Goal: Task Accomplishment & Management: Use online tool/utility

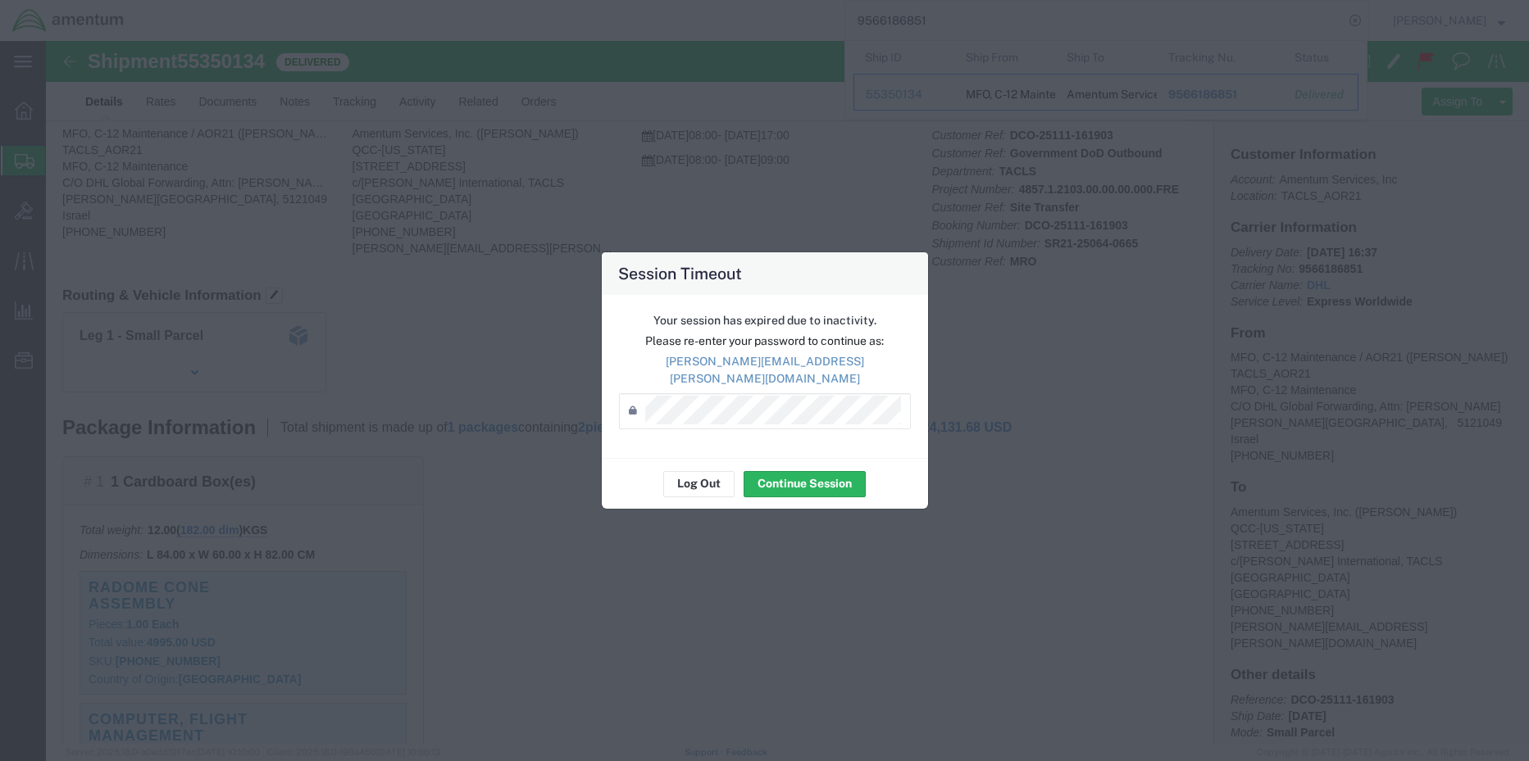
scroll to position [82, 0]
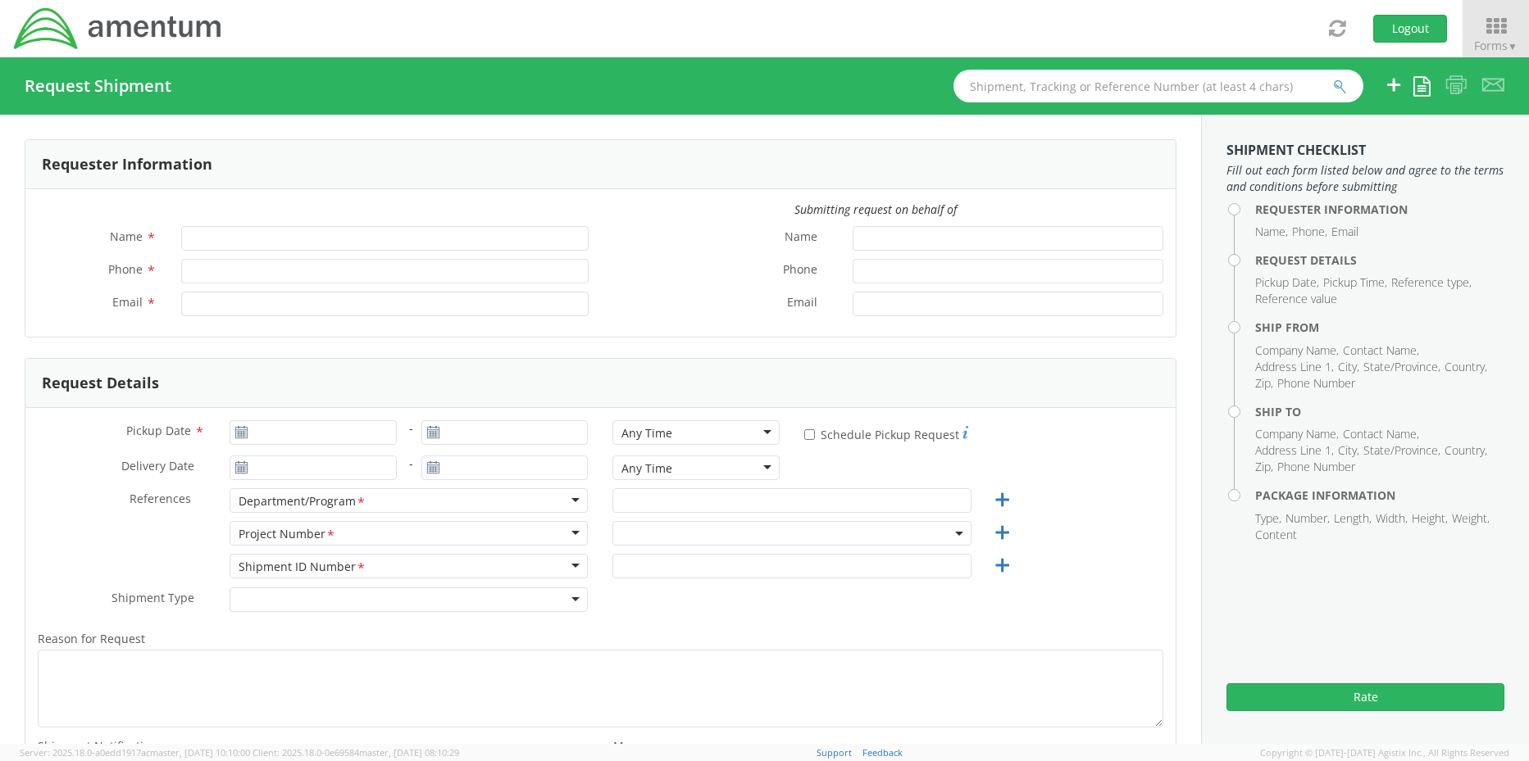
type input "[PERSON_NAME]"
type input "[PHONE_NUMBER]"
type input "[PERSON_NAME][EMAIL_ADDRESS][PERSON_NAME][DOMAIN_NAME]"
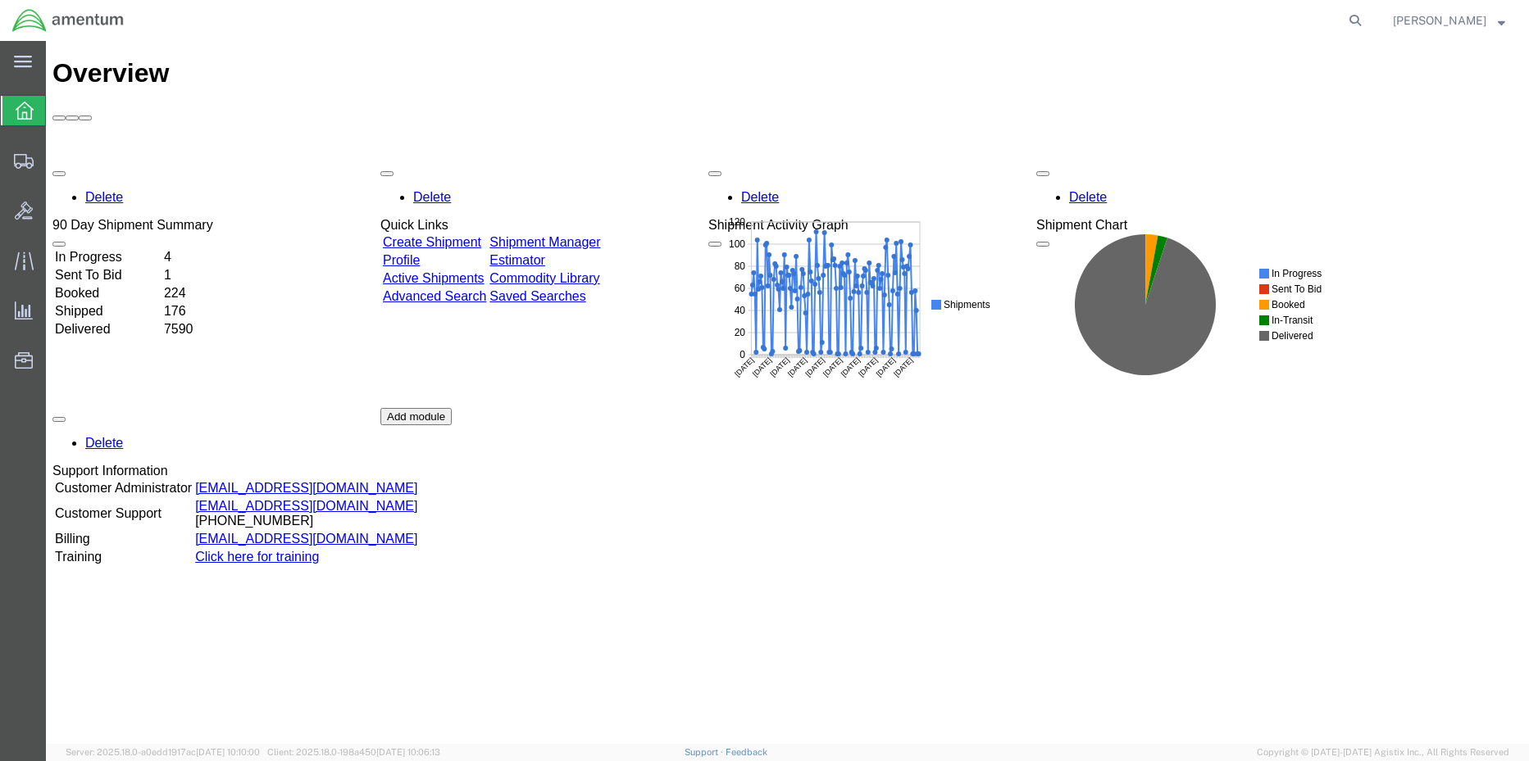
click at [600, 235] on link "Shipment Manager" at bounding box center [544, 242] width 111 height 14
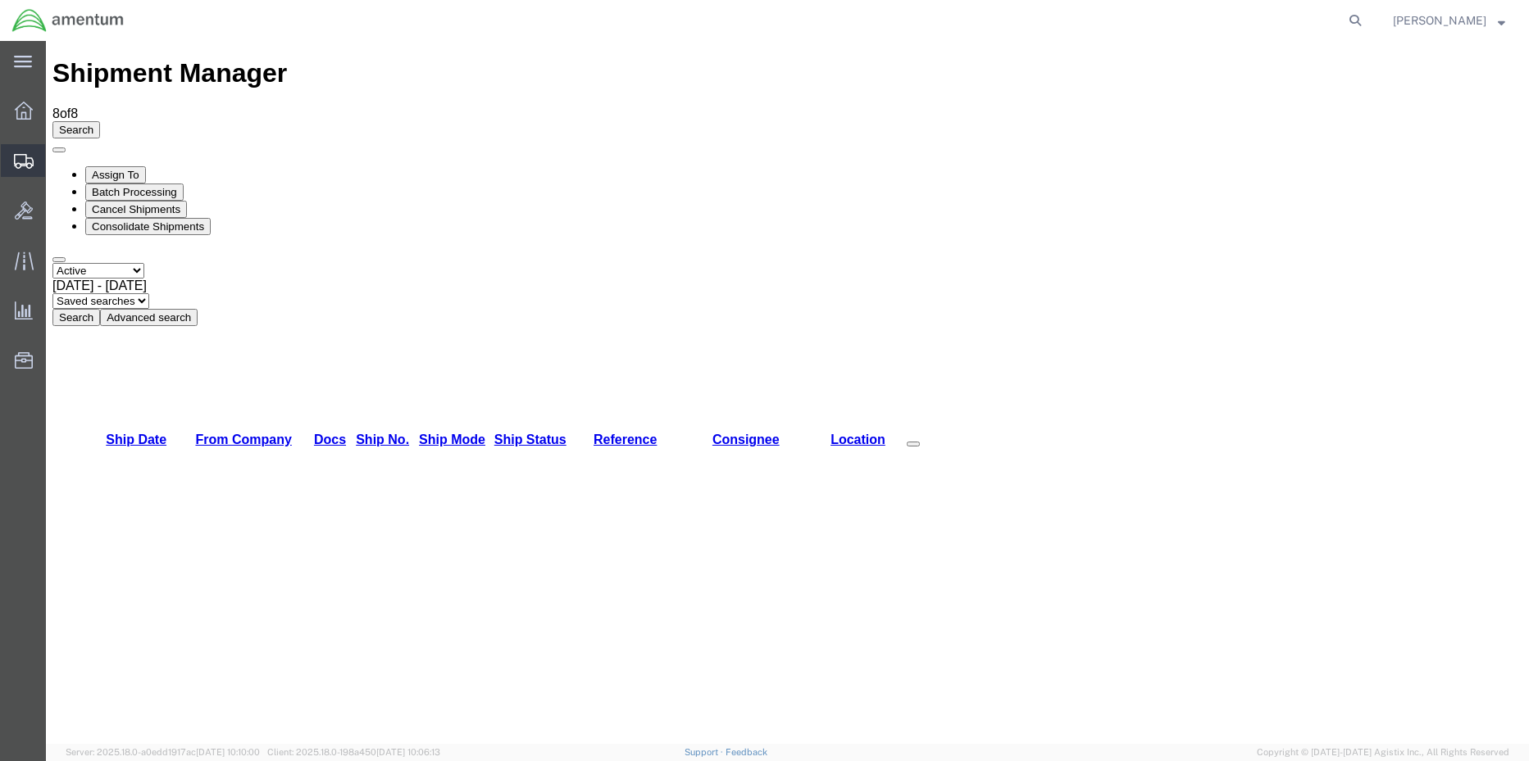
click at [0, 0] on span "Shipment Manager" at bounding box center [0, 0] width 0 height 0
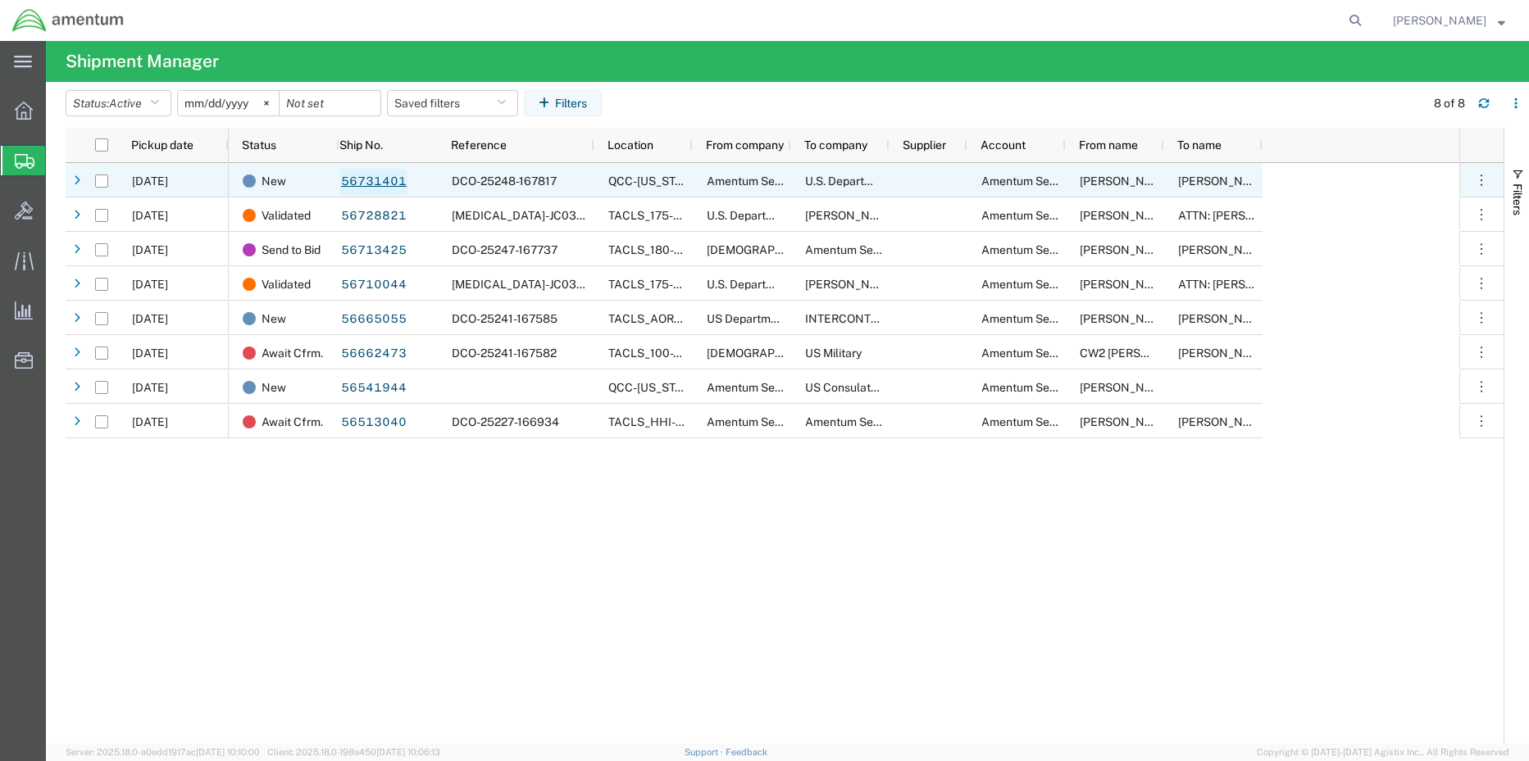
click at [348, 180] on link "56731401" at bounding box center [373, 182] width 67 height 26
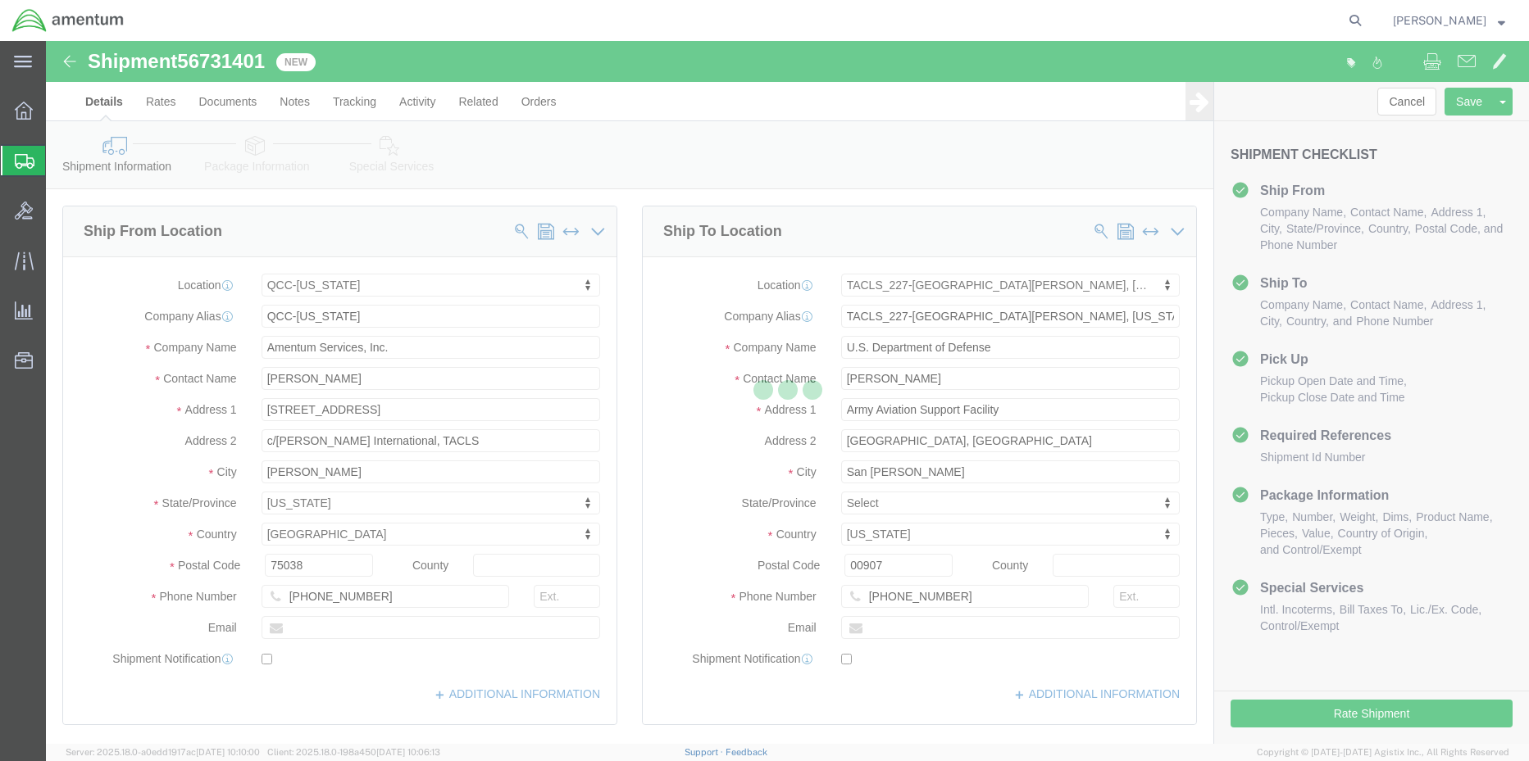
click at [382, 163] on div at bounding box center [787, 392] width 1483 height 703
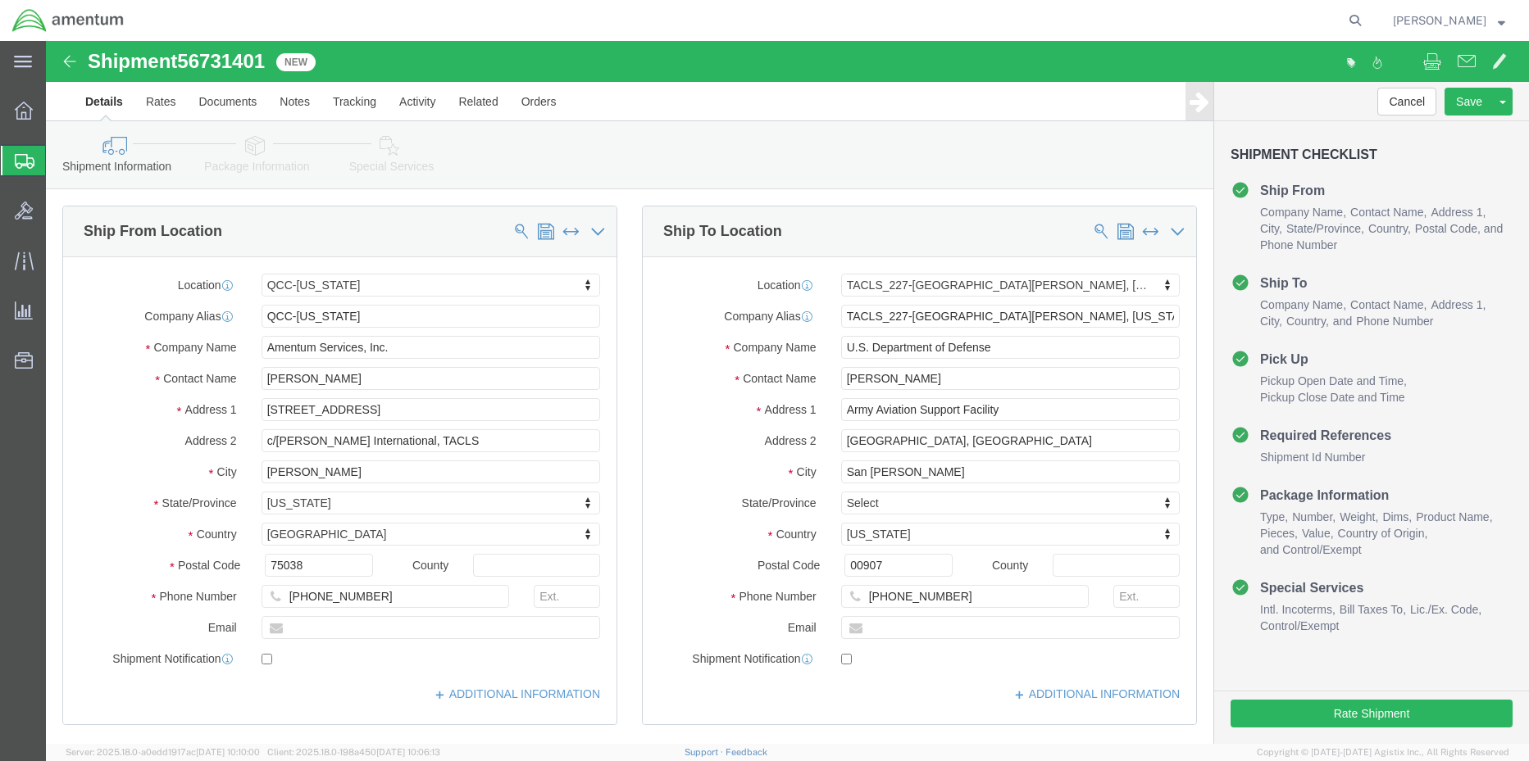
select select "42668"
select select "42681"
click link "Special Services"
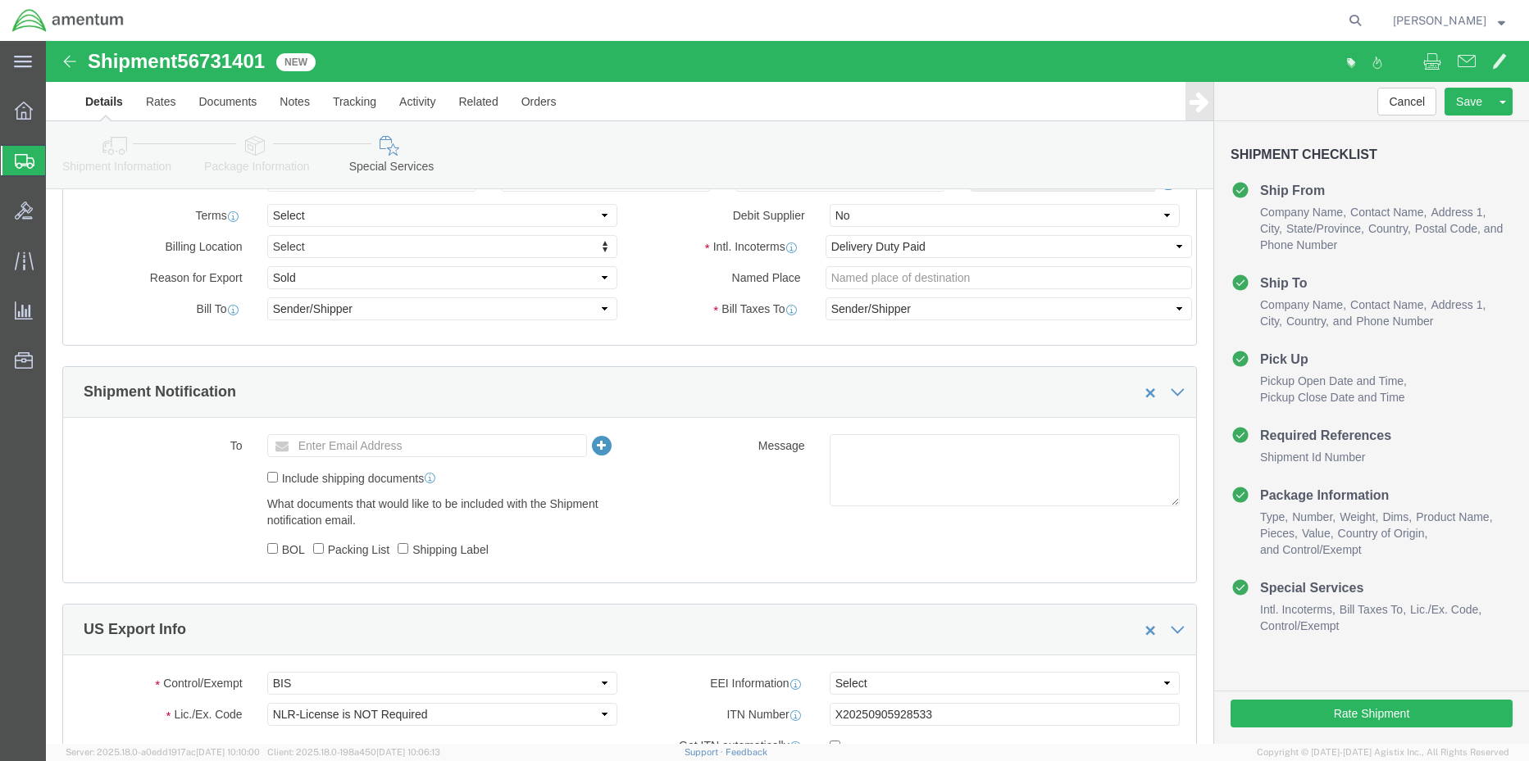
scroll to position [984, 0]
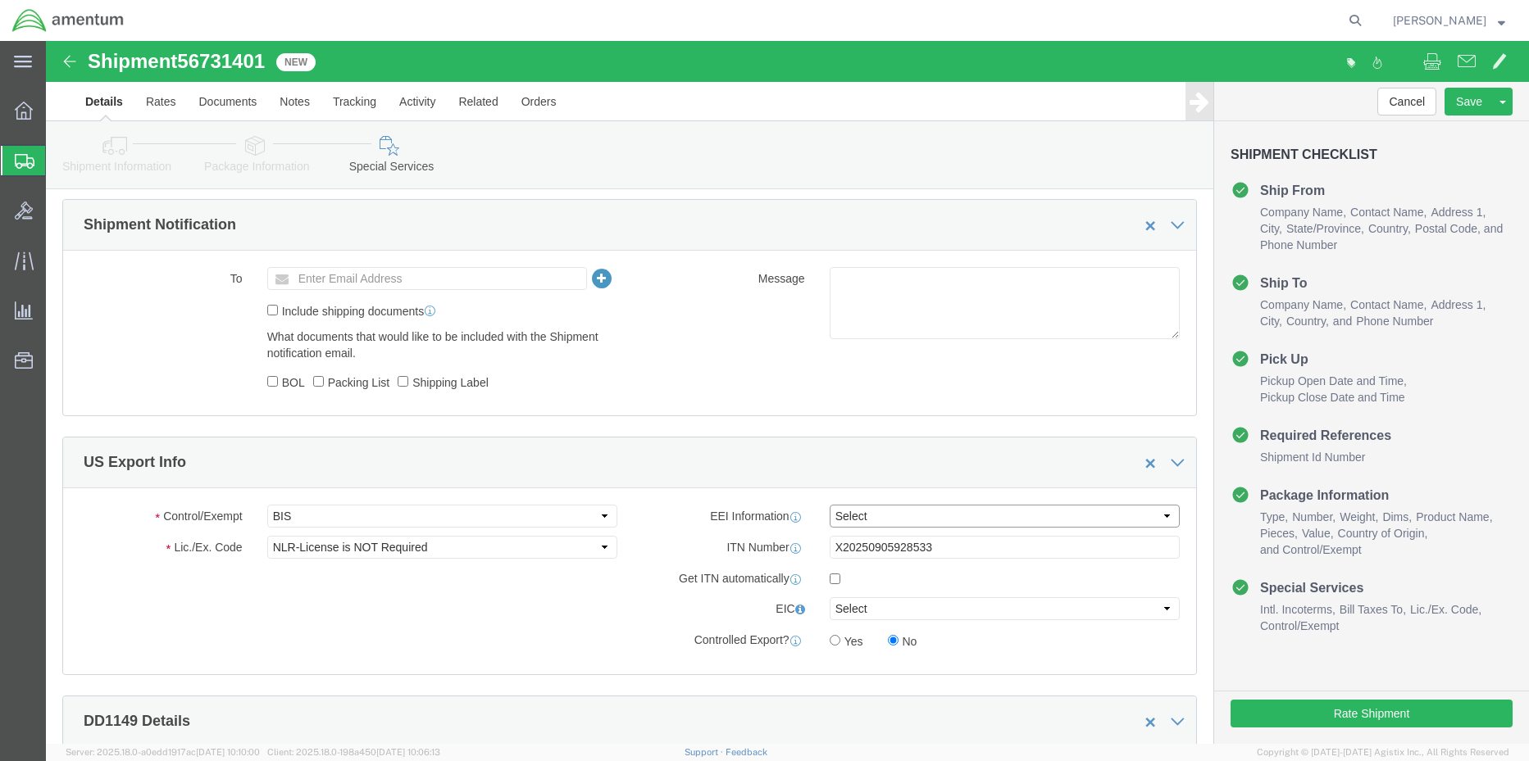
click select "Select AES-Direct EEI Carrier File EEI EEI Exempt"
select select "AESD"
click select "Select AES-Direct EEI Carrier File EEI EEI Exempt"
click button "Rate Shipment"
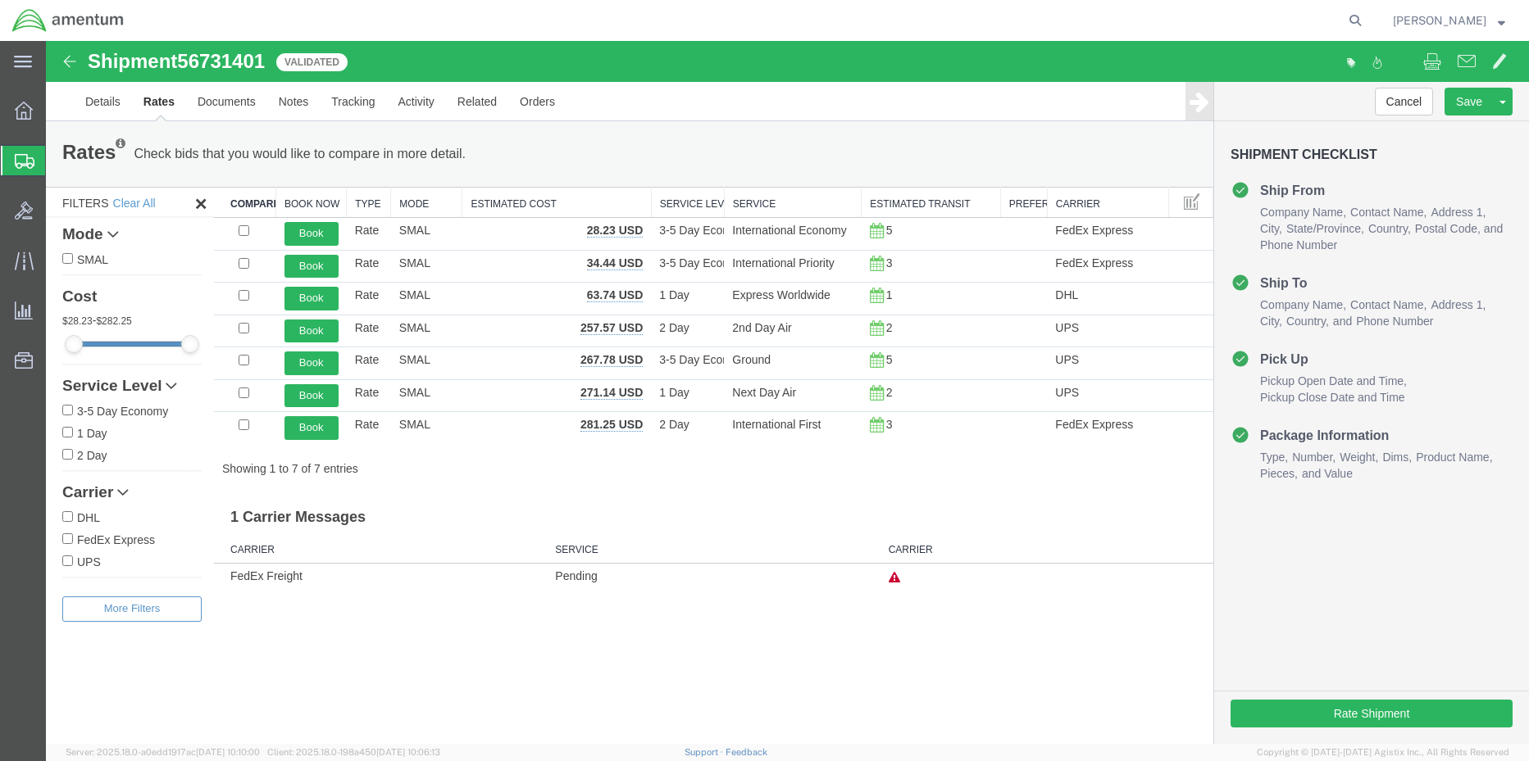
scroll to position [0, 0]
click at [71, 535] on input "FedEx Express" at bounding box center [67, 539] width 11 height 11
checkbox input "true"
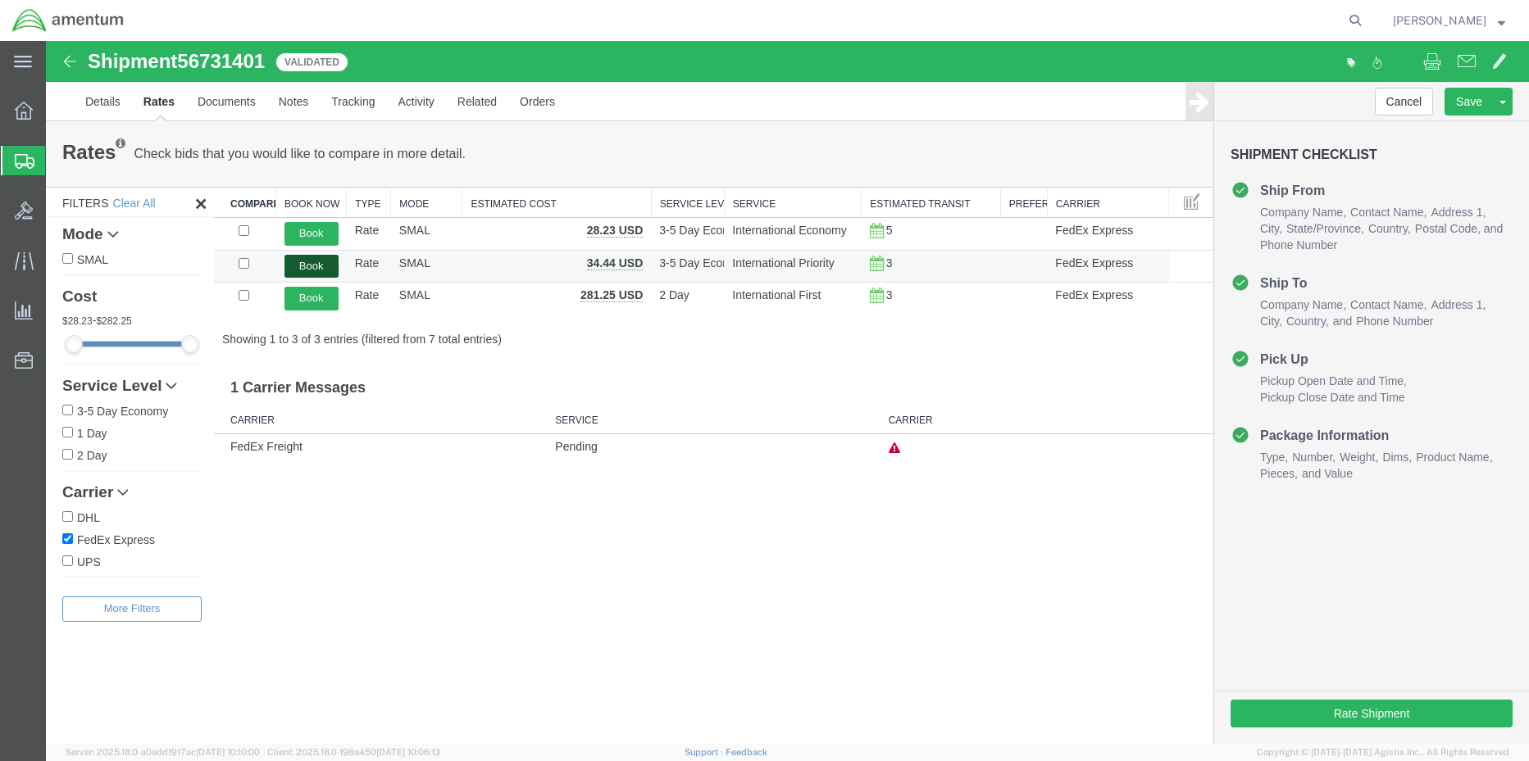
click at [305, 269] on button "Book" at bounding box center [311, 267] width 54 height 24
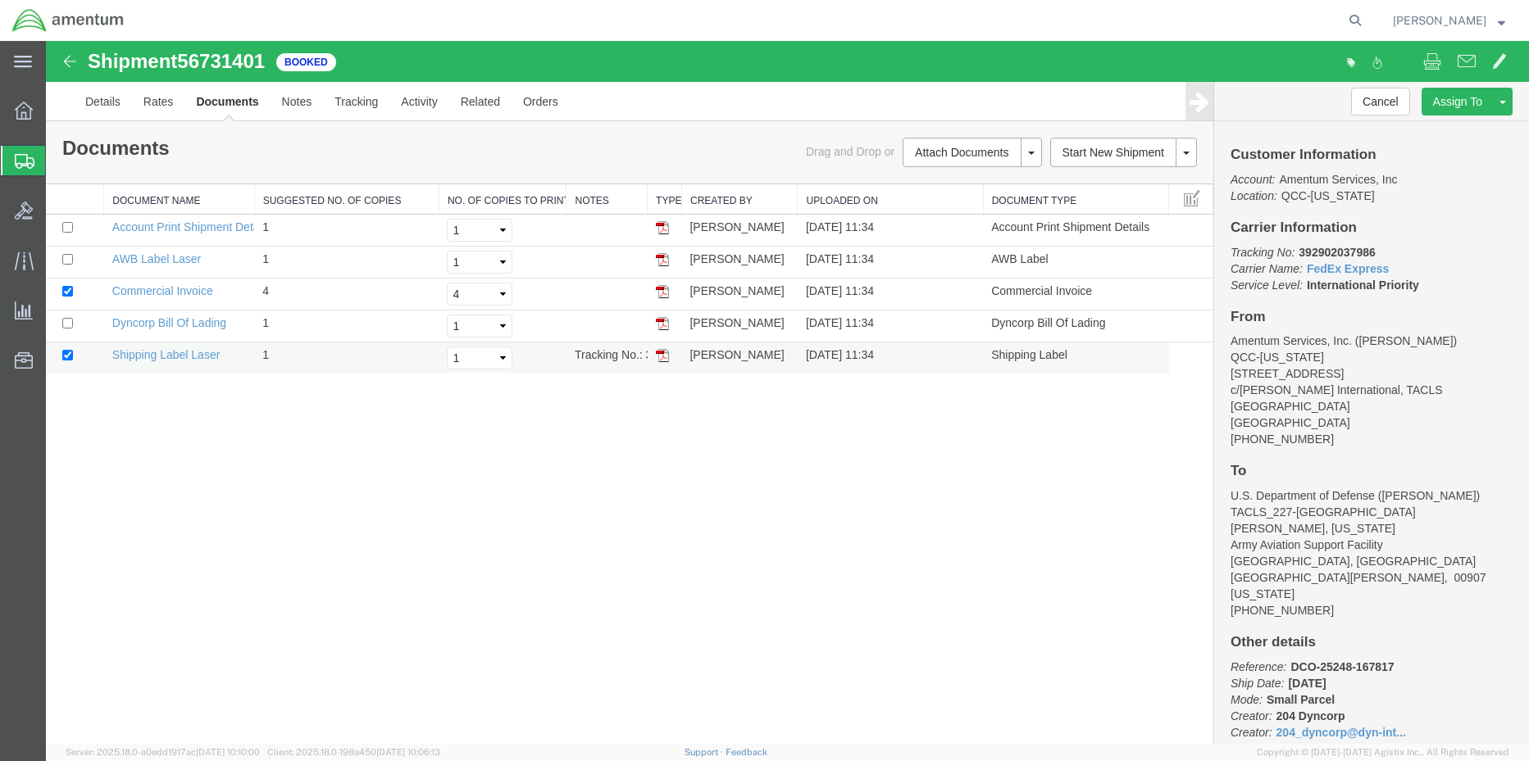
click at [661, 356] on img at bounding box center [662, 355] width 13 height 13
click at [658, 255] on img at bounding box center [662, 259] width 13 height 13
